Goal: Information Seeking & Learning: Check status

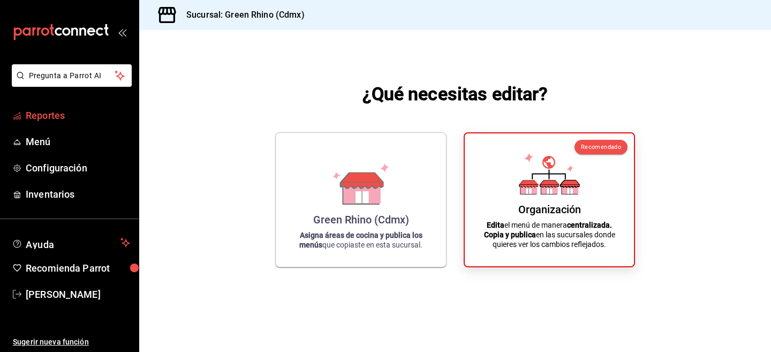
click at [27, 107] on link "Reportes" at bounding box center [69, 115] width 139 height 23
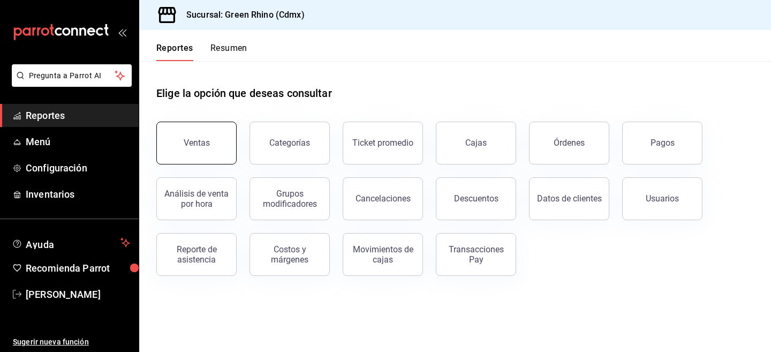
click at [173, 132] on button "Ventas" at bounding box center [196, 142] width 80 height 43
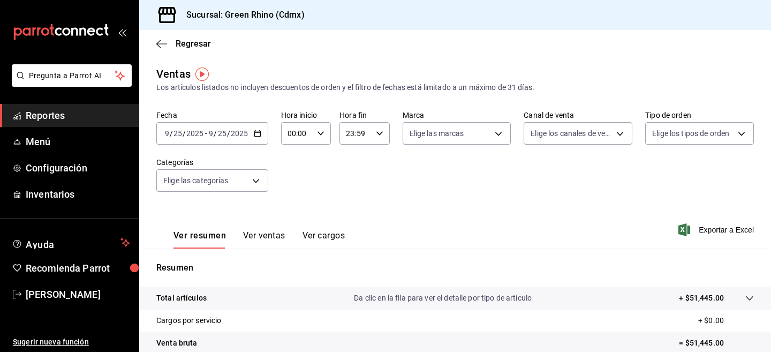
click at [231, 141] on div "[DATE] [DATE] - [DATE] [DATE]" at bounding box center [212, 133] width 112 height 22
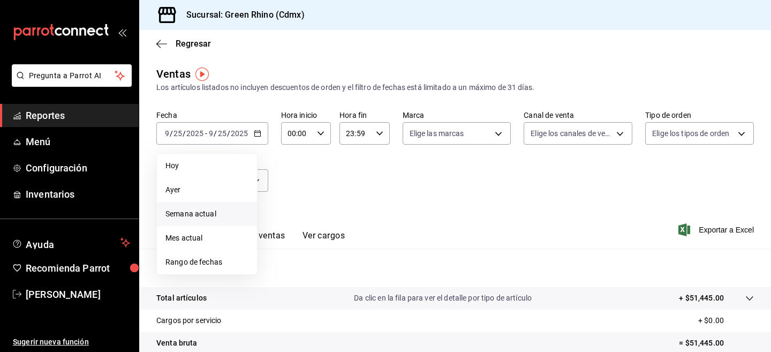
click at [216, 218] on span "Semana actual" at bounding box center [206, 213] width 83 height 11
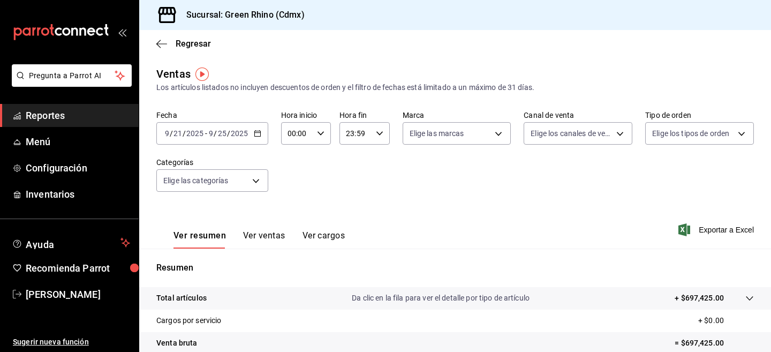
click at [255, 235] on button "Ver ventas" at bounding box center [264, 239] width 42 height 18
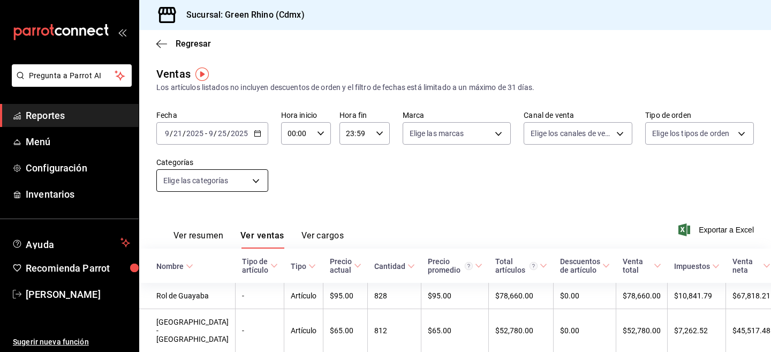
click at [200, 180] on body "Pregunta a Parrot AI Reportes Menú Configuración Inventarios Ayuda Recomienda P…" at bounding box center [385, 176] width 771 height 352
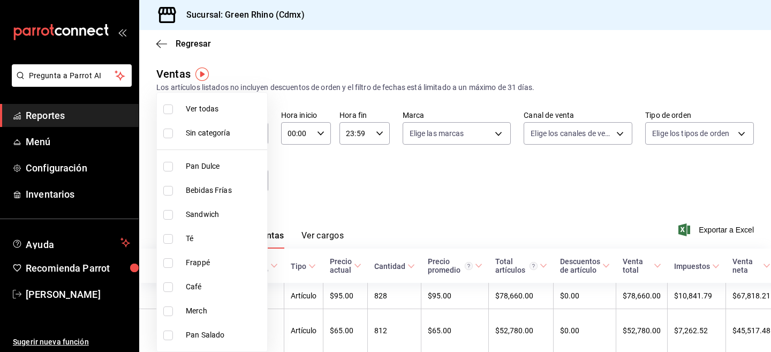
click at [206, 322] on li "Merch" at bounding box center [212, 311] width 110 height 24
type input "c9106683-75c3-4c5f-af1a-4e7ba5903217"
checkbox input "true"
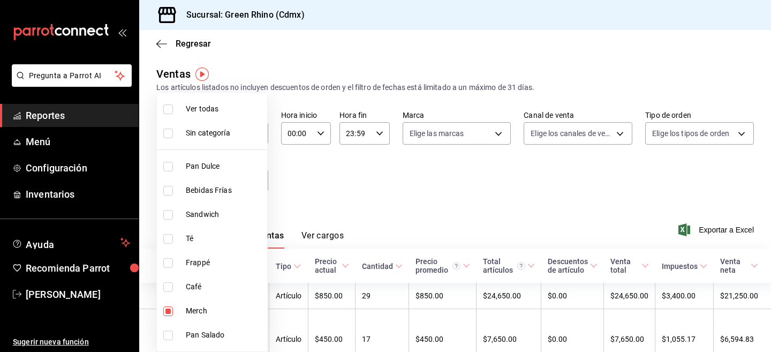
click at [425, 219] on div at bounding box center [385, 176] width 771 height 352
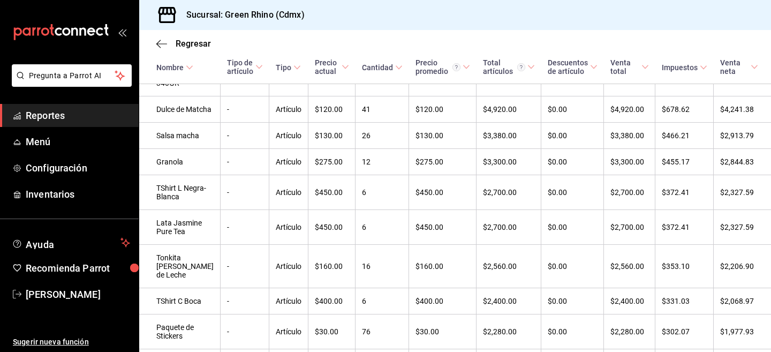
scroll to position [469, 0]
